Goal: Transaction & Acquisition: Purchase product/service

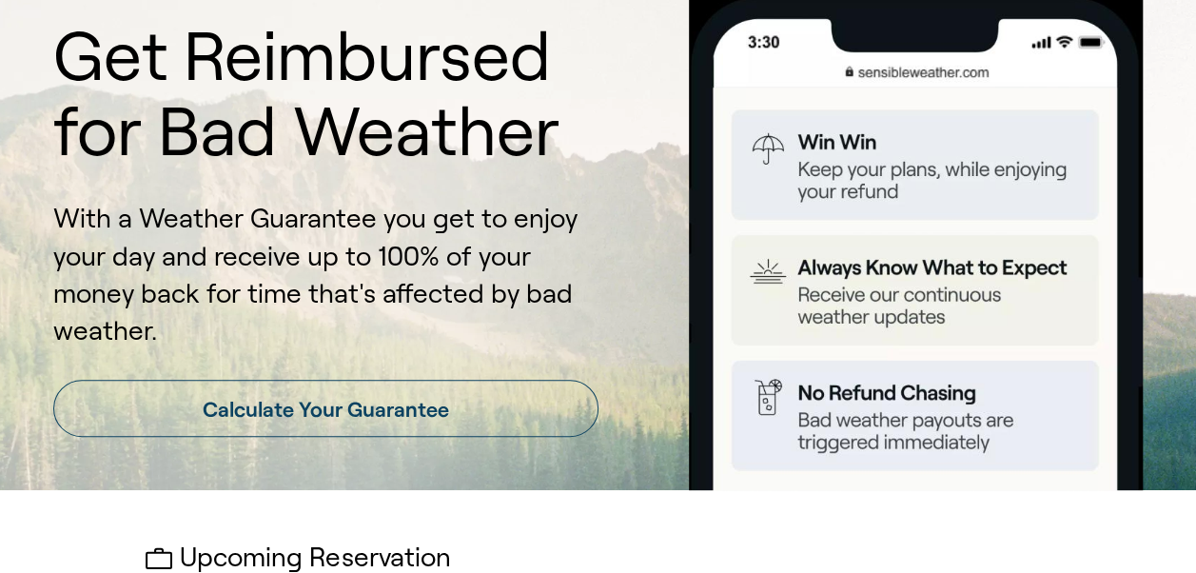
scroll to position [177, 0]
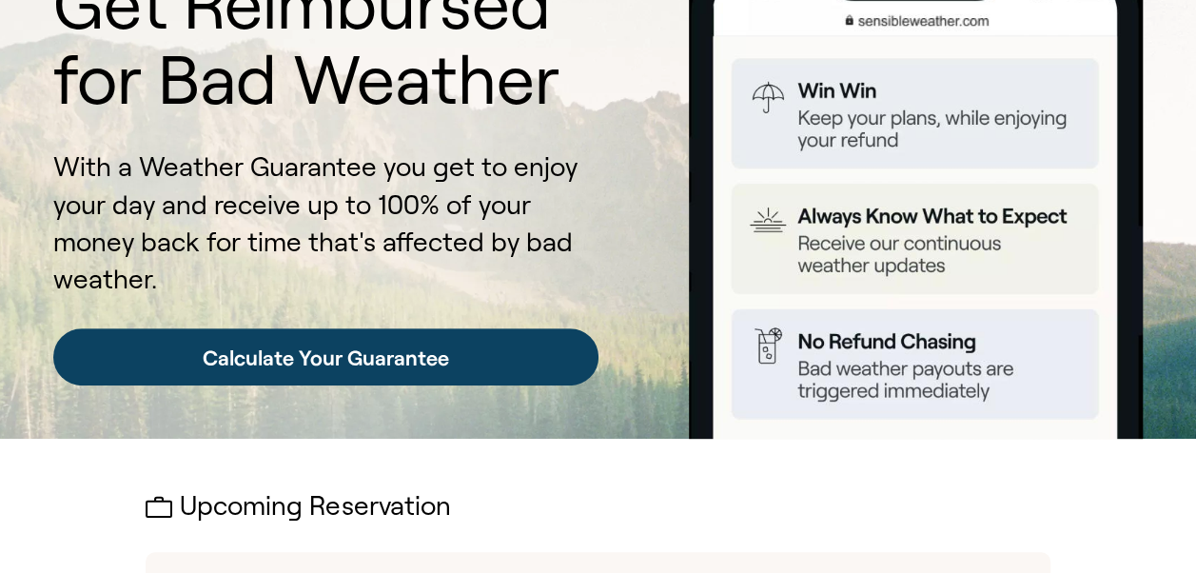
click at [375, 346] on link "Calculate Your Guarantee" at bounding box center [325, 356] width 545 height 57
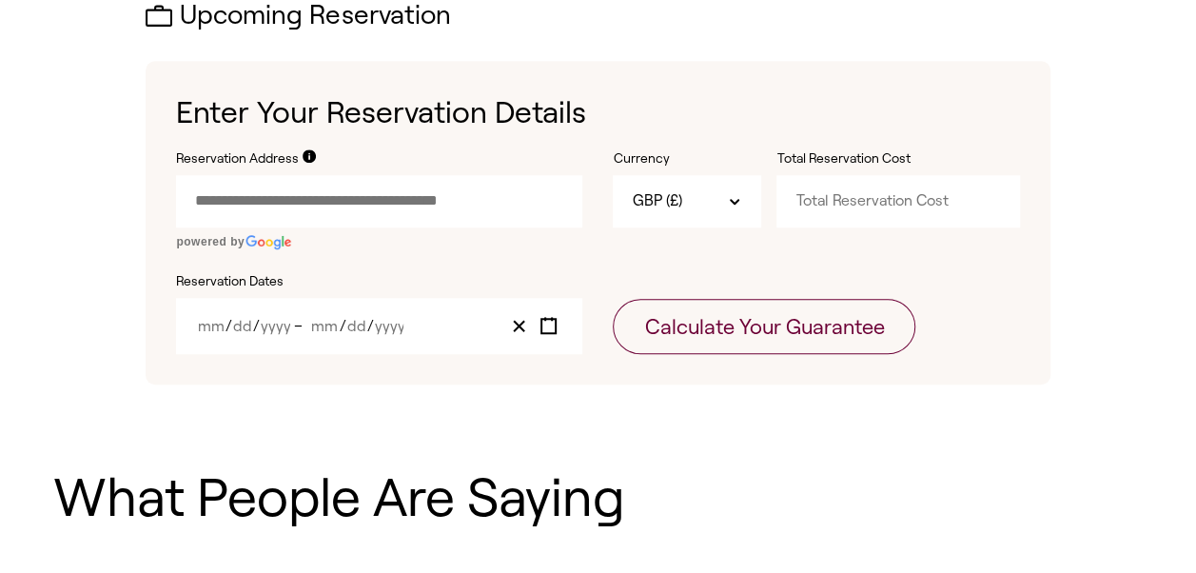
scroll to position [669, 0]
click at [367, 206] on input "Reservation Address" at bounding box center [379, 199] width 406 height 51
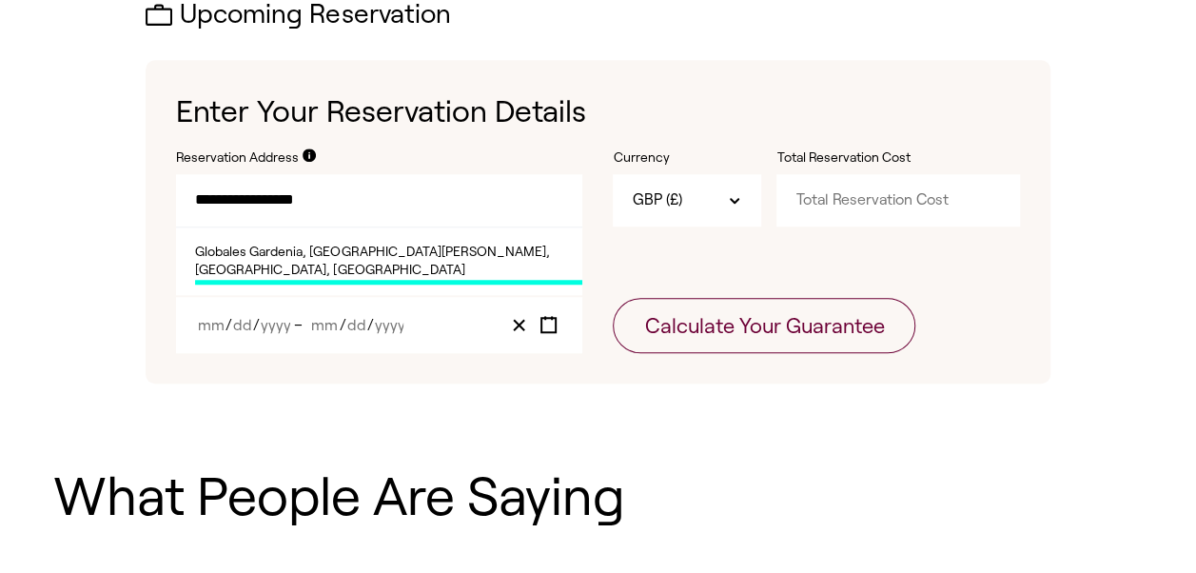
click at [454, 249] on span "Globales Gardenia, [GEOGRAPHIC_DATA][PERSON_NAME], [GEOGRAPHIC_DATA], [GEOGRAPH…" at bounding box center [388, 264] width 387 height 42
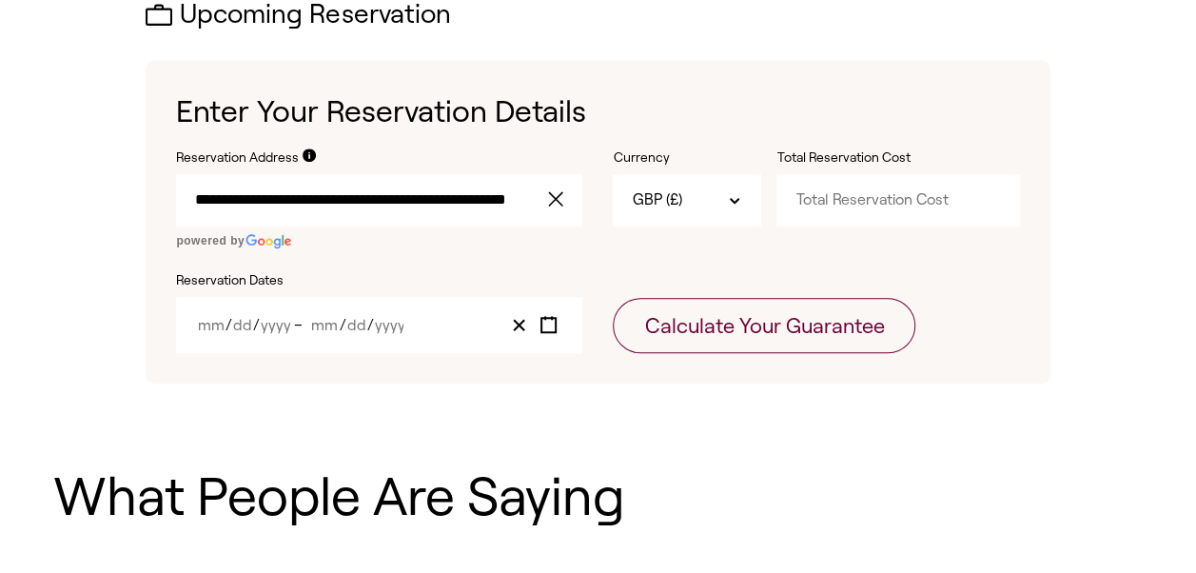
type input "**********"
click at [852, 205] on input "Total Reservation Cost" at bounding box center [897, 199] width 243 height 51
type input "3100"
click at [545, 324] on icon "Toggle calendar" at bounding box center [548, 325] width 18 height 18
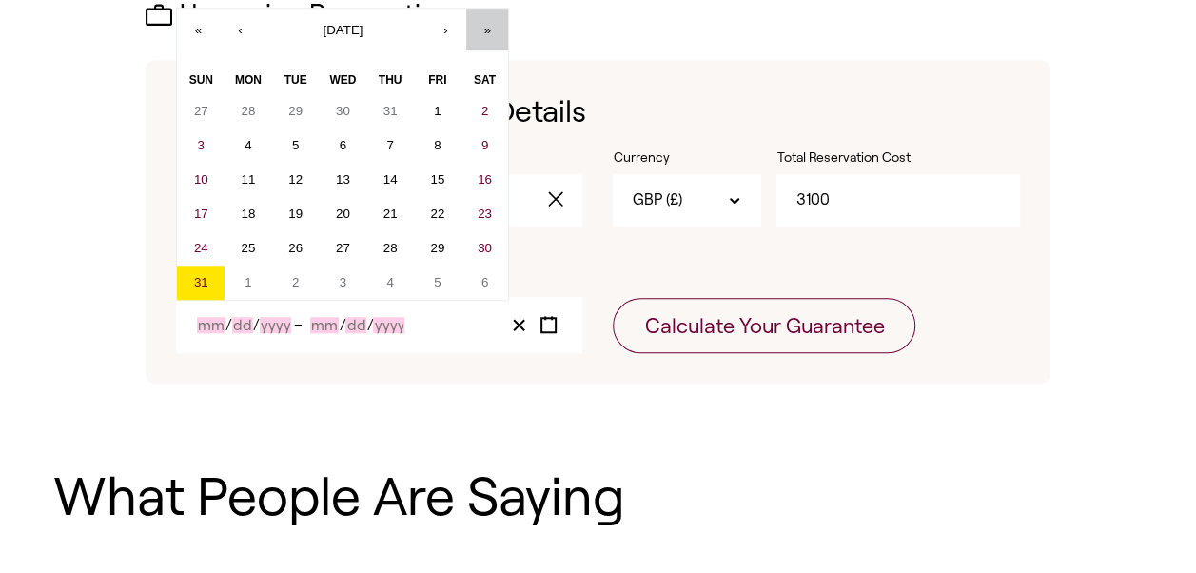
click at [479, 29] on button "»" at bounding box center [487, 30] width 42 height 42
click at [190, 29] on button "«" at bounding box center [198, 30] width 42 height 42
click at [448, 29] on button "›" at bounding box center [445, 30] width 42 height 42
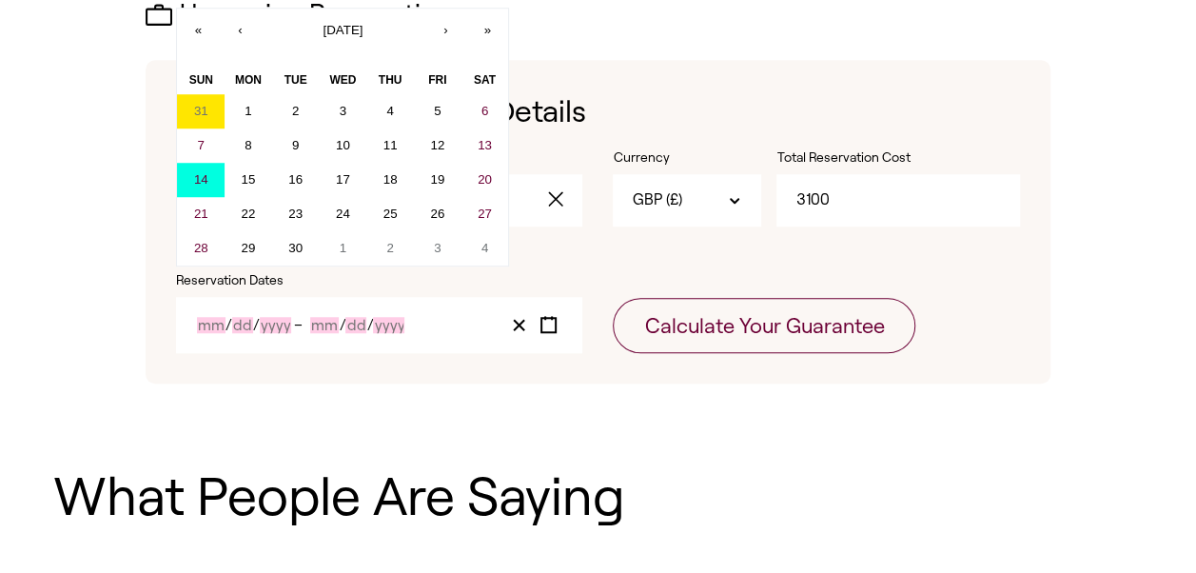
click at [197, 182] on abbr "14" at bounding box center [201, 179] width 14 height 14
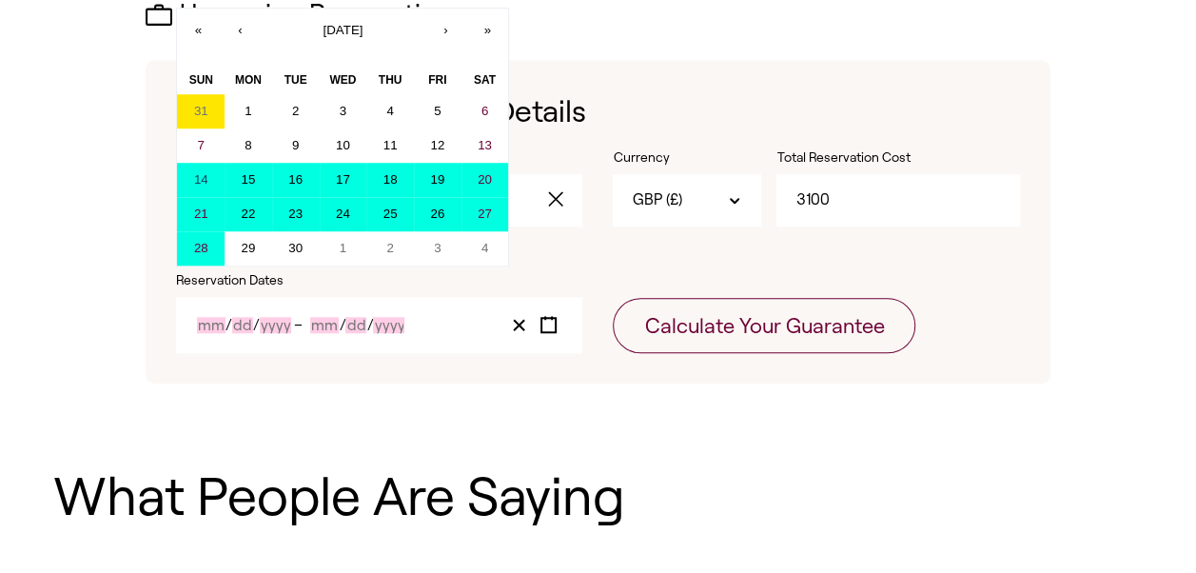
click at [201, 247] on abbr "28" at bounding box center [201, 248] width 14 height 14
type input "9"
type input "14"
type input "2025"
type input "9"
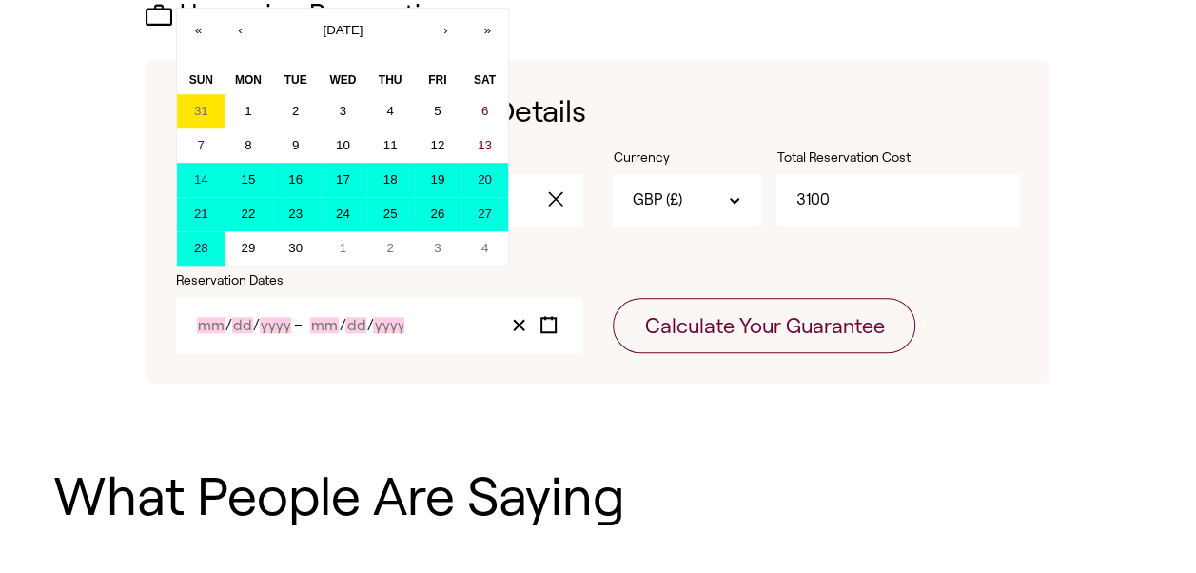
type input "28"
type input "2025"
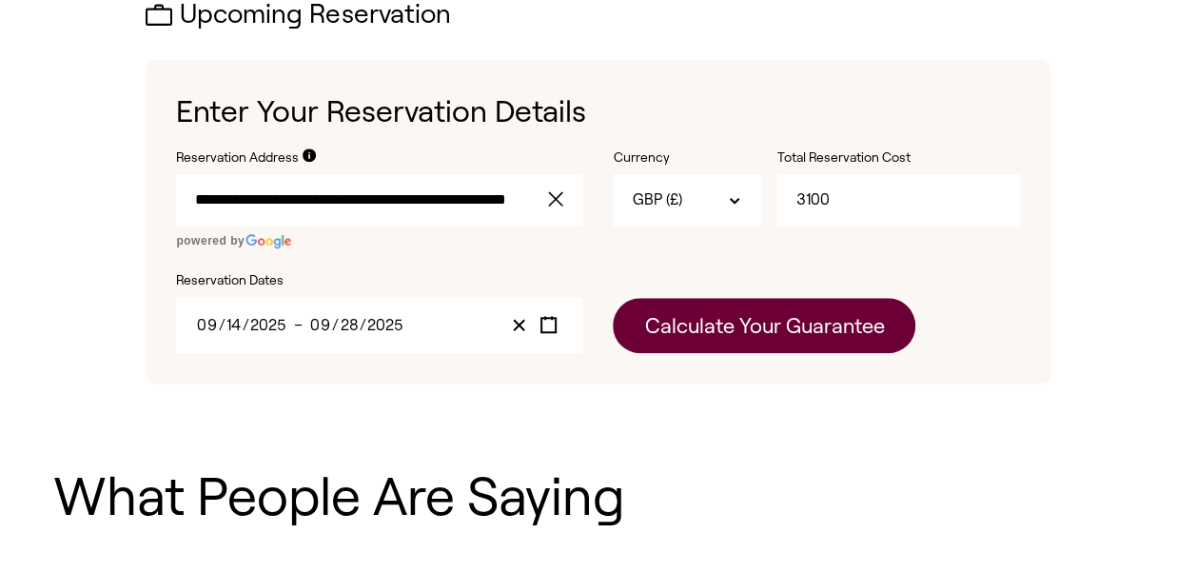
click at [734, 323] on button "Calculate Your Guarantee" at bounding box center [764, 325] width 302 height 55
